Goal: Information Seeking & Learning: Learn about a topic

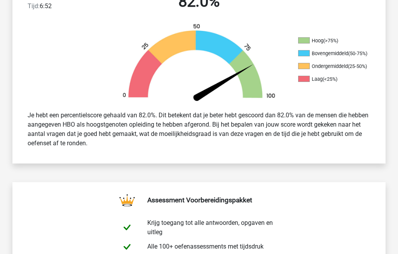
scroll to position [217, 0]
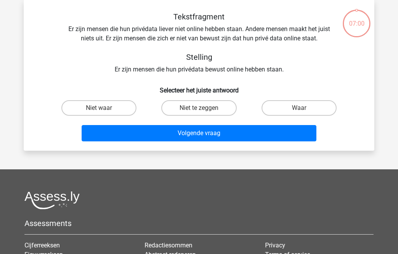
scroll to position [36, 0]
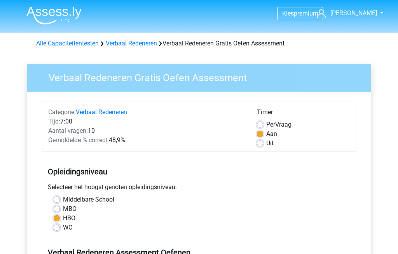
scroll to position [171, 0]
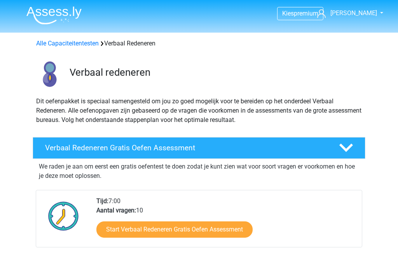
scroll to position [51, 0]
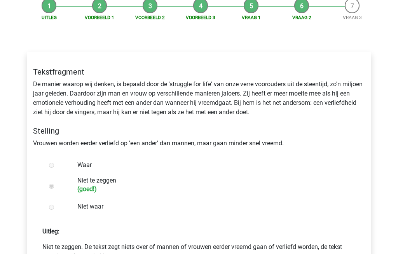
scroll to position [77, 0]
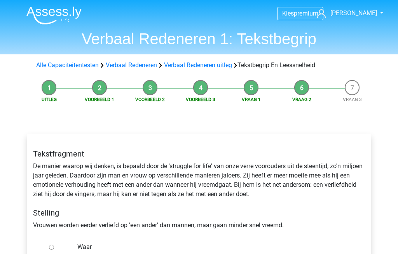
scroll to position [101, 0]
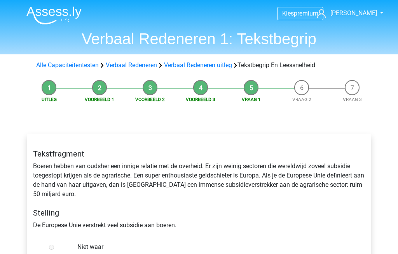
scroll to position [206, 0]
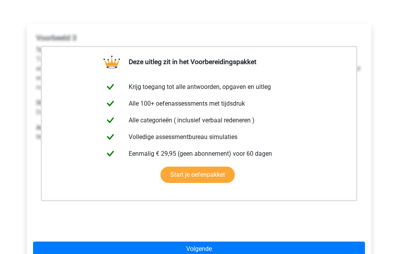
scroll to position [105, 0]
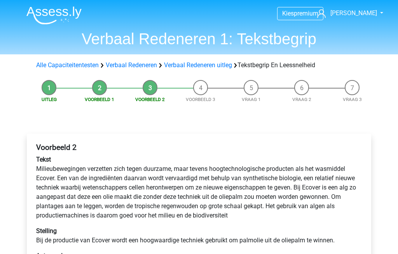
scroll to position [128, 0]
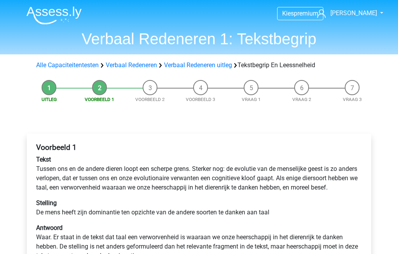
scroll to position [140, 0]
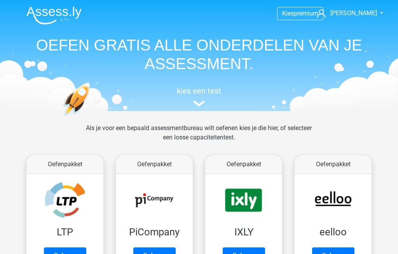
scroll to position [434, 0]
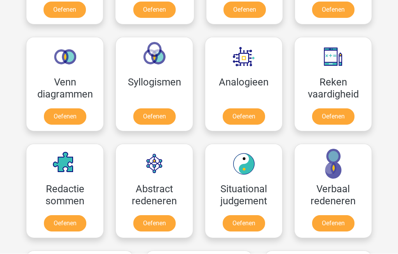
click at [65, 223] on link "Oefenen" at bounding box center [65, 224] width 42 height 16
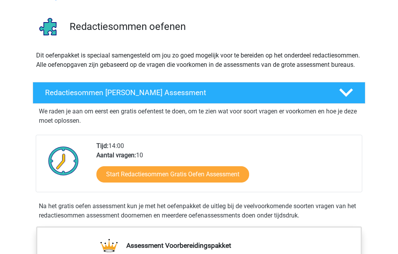
scroll to position [46, 0]
click at [60, 98] on h4 "Redactiesommen Gratis Oefen Assessment" at bounding box center [185, 93] width 281 height 9
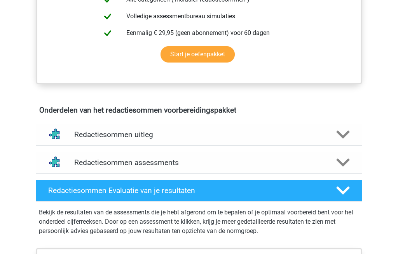
click at [80, 140] on h4 "Redactiesommen uitleg" at bounding box center [199, 135] width 250 height 9
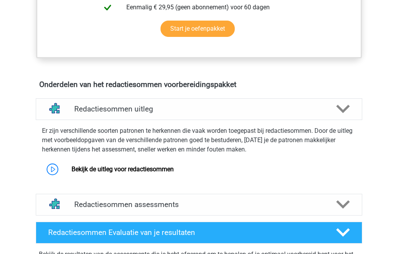
scroll to position [257, 0]
click at [87, 173] on link "Bekijk de uitleg voor redactiesommen" at bounding box center [123, 169] width 102 height 7
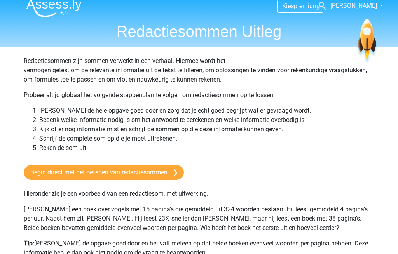
scroll to position [7, 0]
click at [75, 173] on link "Begin direct met het oefenen van redactiesommen" at bounding box center [104, 172] width 160 height 15
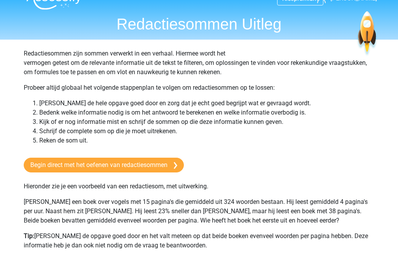
scroll to position [15, 0]
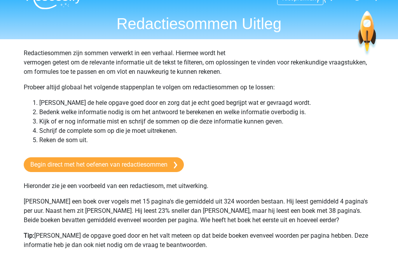
click at [78, 164] on link "Begin direct met het oefenen van redactiesommen" at bounding box center [104, 164] width 160 height 15
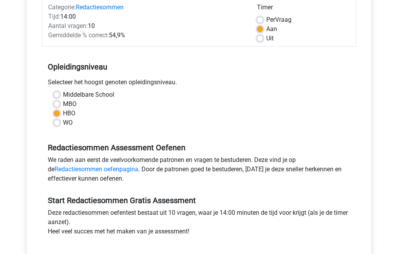
scroll to position [110, 0]
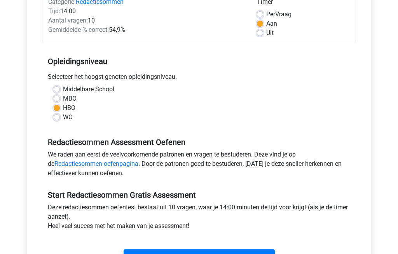
click at [152, 254] on input "Start" at bounding box center [199, 257] width 151 height 15
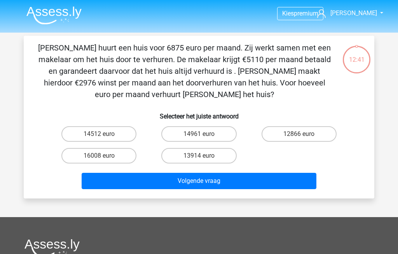
click at [188, 135] on label "14961 euro" at bounding box center [198, 134] width 75 height 16
click at [199, 135] on input "14961 euro" at bounding box center [201, 136] width 5 height 5
radio input "true"
click at [155, 180] on button "Volgende vraag" at bounding box center [199, 181] width 235 height 16
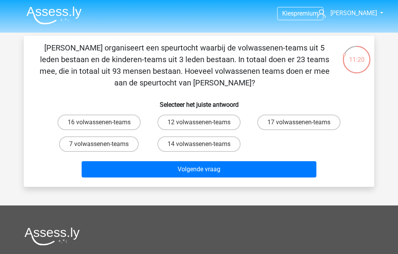
click at [177, 121] on label "12 volwassenen-teams" at bounding box center [198, 123] width 83 height 16
click at [199, 122] on input "12 volwassenen-teams" at bounding box center [201, 124] width 5 height 5
radio input "true"
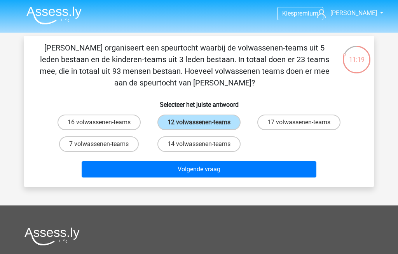
click at [164, 168] on button "Volgende vraag" at bounding box center [199, 169] width 235 height 16
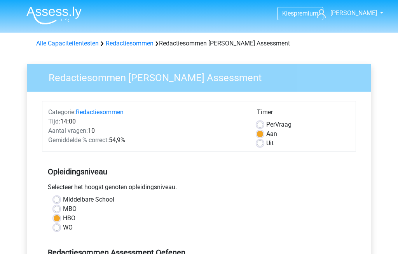
click at [266, 145] on label "Uit" at bounding box center [269, 143] width 7 height 9
click at [259, 145] on input "Uit" at bounding box center [260, 143] width 6 height 8
radio input "true"
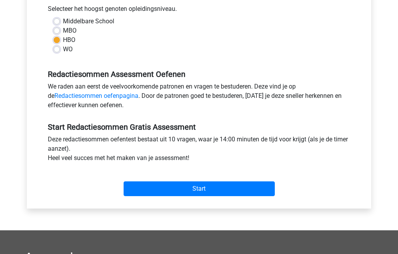
scroll to position [179, 0]
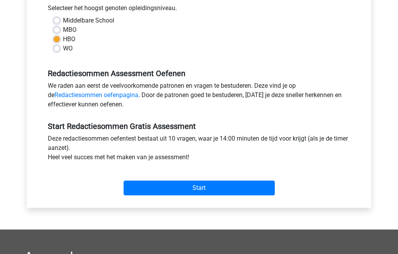
click at [251, 181] on input "Start" at bounding box center [199, 188] width 151 height 15
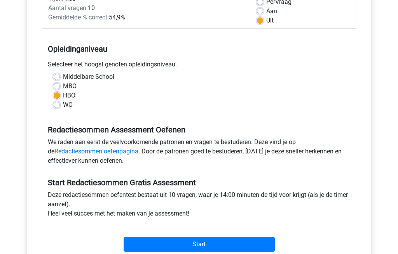
scroll to position [124, 0]
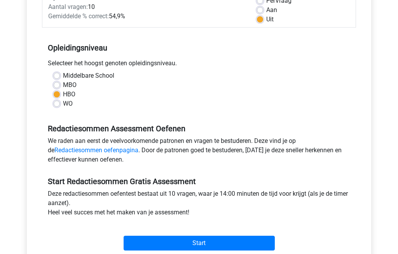
click at [152, 248] on input "Start" at bounding box center [199, 243] width 151 height 15
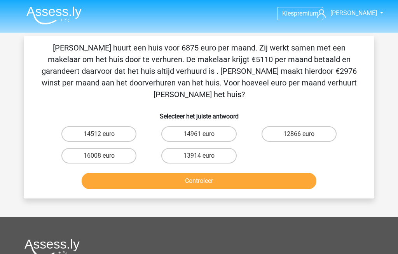
click at [183, 126] on label "14961 euro" at bounding box center [198, 134] width 75 height 16
click at [199, 134] on input "14961 euro" at bounding box center [201, 136] width 5 height 5
radio input "true"
click at [139, 173] on button "Controleer" at bounding box center [199, 181] width 235 height 16
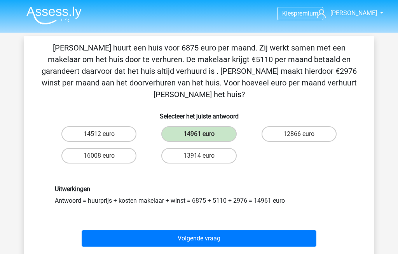
click at [118, 230] on button "Volgende vraag" at bounding box center [199, 238] width 235 height 16
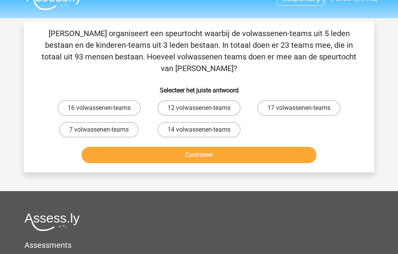
scroll to position [13, 0]
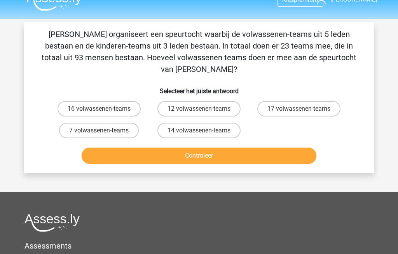
click at [179, 101] on label "12 volwassenen-teams" at bounding box center [198, 109] width 83 height 16
click at [199, 109] on input "12 volwassenen-teams" at bounding box center [201, 111] width 5 height 5
radio input "true"
click at [151, 148] on button "Controleer" at bounding box center [199, 156] width 235 height 16
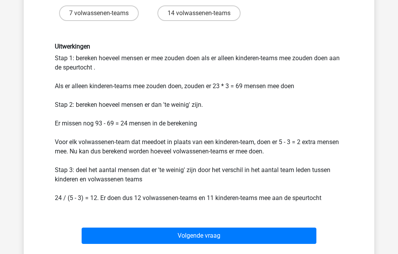
scroll to position [131, 0]
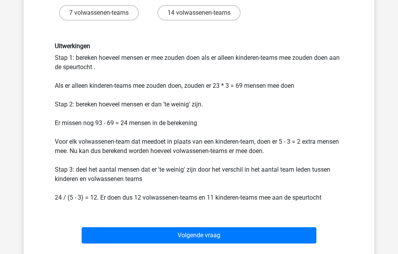
click at [115, 227] on button "Volgende vraag" at bounding box center [199, 235] width 235 height 16
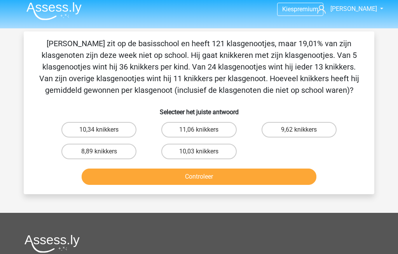
scroll to position [0, 0]
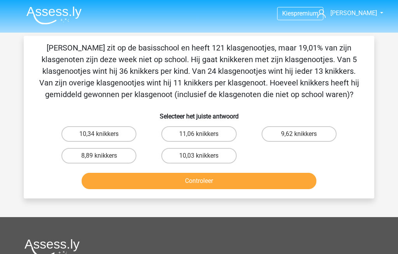
click at [121, 177] on button "Controleer" at bounding box center [199, 181] width 235 height 16
click at [182, 153] on label "10,03 knikkers" at bounding box center [198, 156] width 75 height 16
click at [199, 156] on input "10,03 knikkers" at bounding box center [201, 158] width 5 height 5
radio input "true"
click at [169, 182] on button "Controleer" at bounding box center [199, 181] width 235 height 16
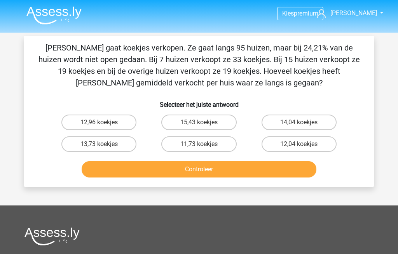
click at [175, 124] on label "15,43 koekjes" at bounding box center [198, 123] width 75 height 16
click at [199, 124] on input "15,43 koekjes" at bounding box center [201, 124] width 5 height 5
radio input "true"
click at [156, 169] on button "Controleer" at bounding box center [199, 169] width 235 height 16
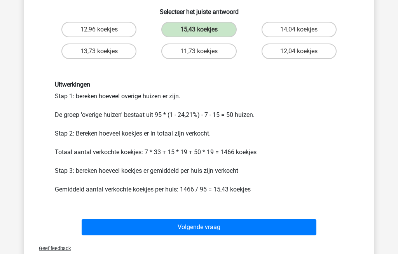
scroll to position [98, 0]
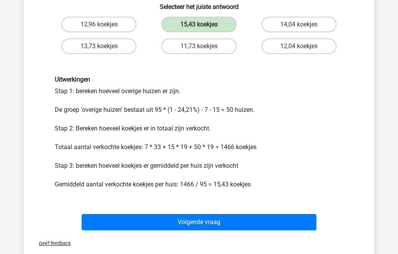
click at [127, 219] on button "Volgende vraag" at bounding box center [199, 223] width 235 height 16
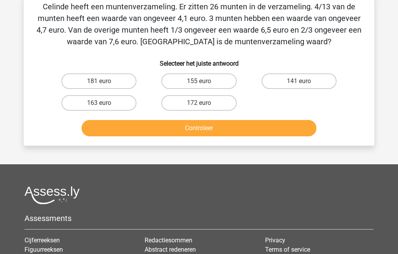
scroll to position [36, 0]
